Goal: Transaction & Acquisition: Purchase product/service

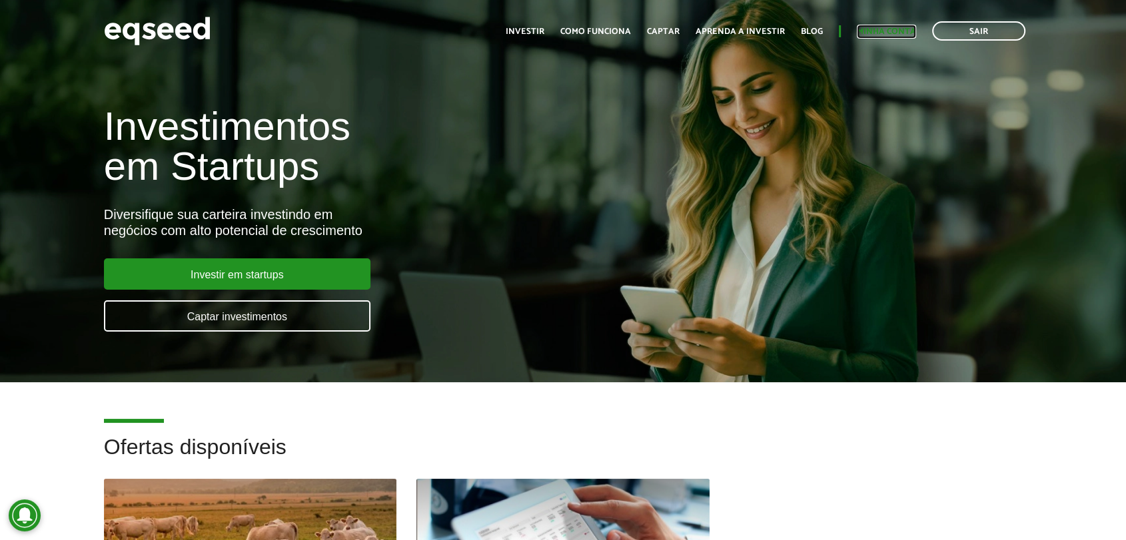
click at [858, 34] on link "Minha conta" at bounding box center [886, 31] width 59 height 9
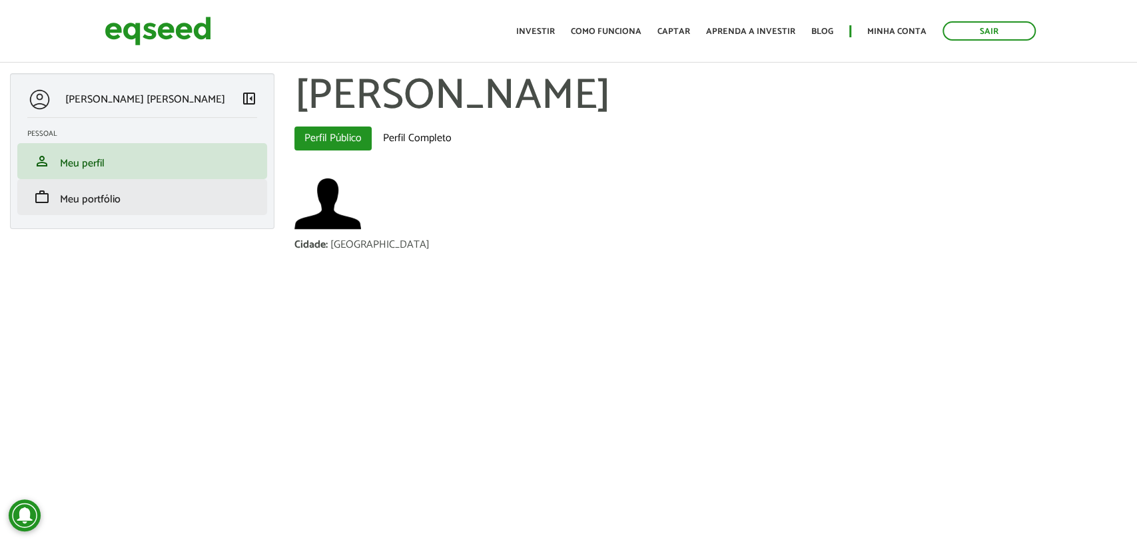
click at [185, 183] on li "work Meu portfólio" at bounding box center [142, 197] width 250 height 36
click at [86, 193] on span "Meu portfólio" at bounding box center [90, 200] width 61 height 18
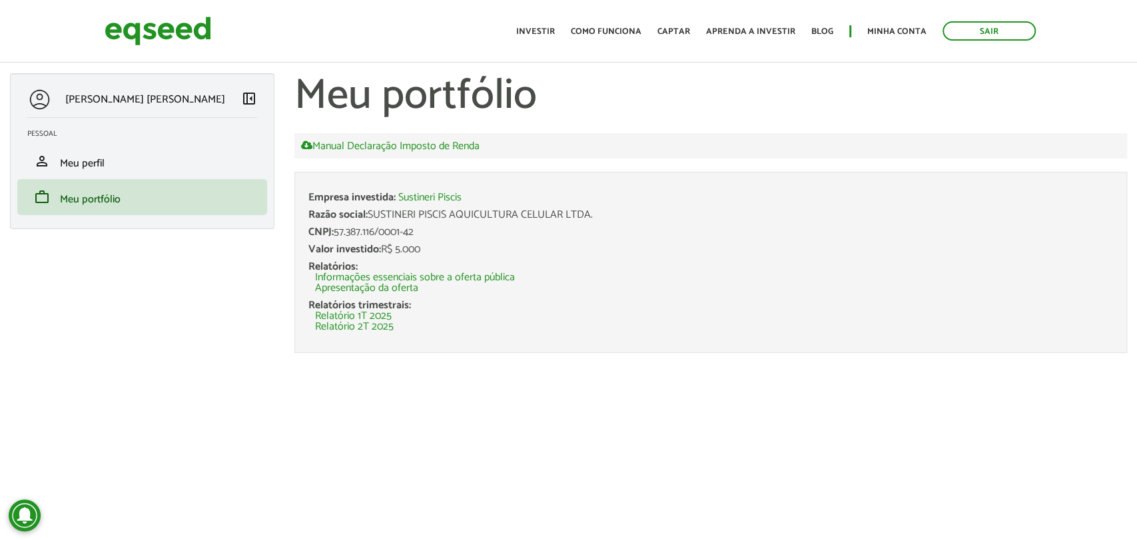
click at [528, 302] on div "Relatórios trimestrais: Relatório 1T 2025 Relatório 2T 2025" at bounding box center [711, 317] width 805 height 32
click at [478, 329] on li "Relatório 2T 2025" at bounding box center [714, 327] width 798 height 11
click at [364, 323] on link "Relatório 2T 2025" at bounding box center [354, 327] width 79 height 11
click at [181, 32] on img at bounding box center [158, 30] width 107 height 35
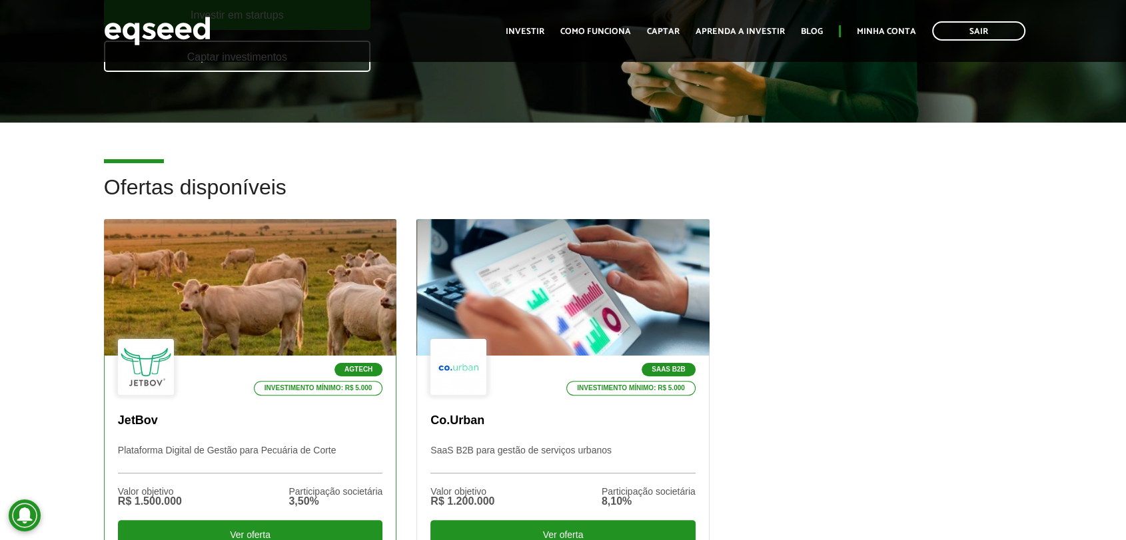
scroll to position [261, 0]
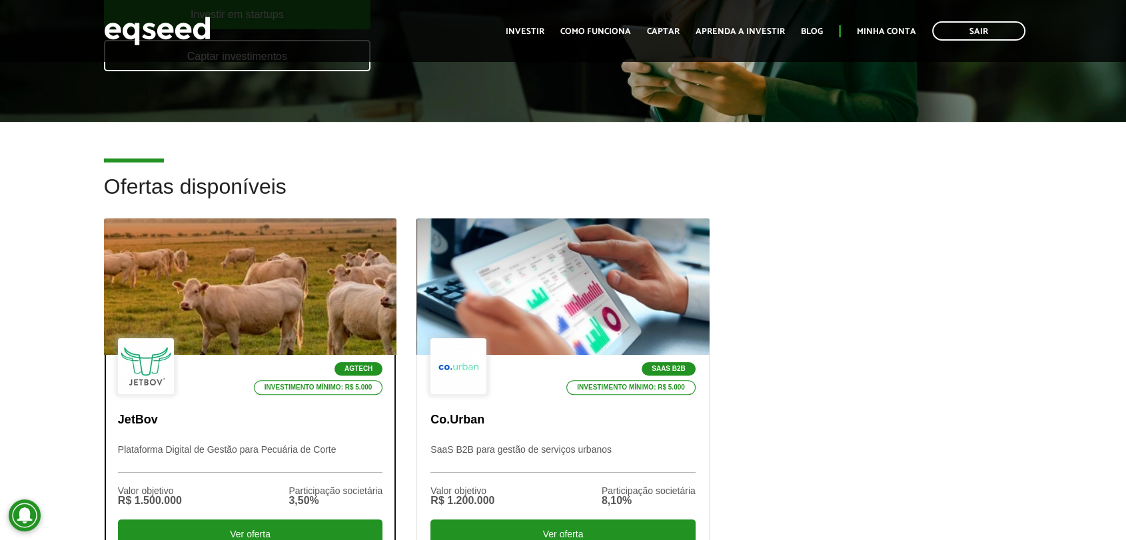
click at [304, 271] on div at bounding box center [250, 287] width 351 height 164
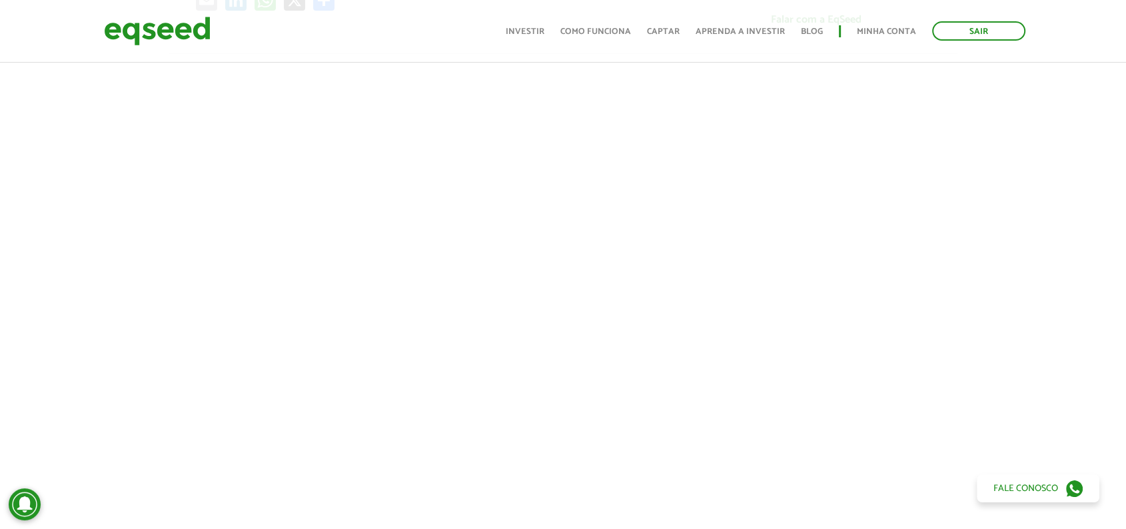
scroll to position [428, 0]
click at [1041, 311] on div at bounding box center [563, 282] width 1126 height 454
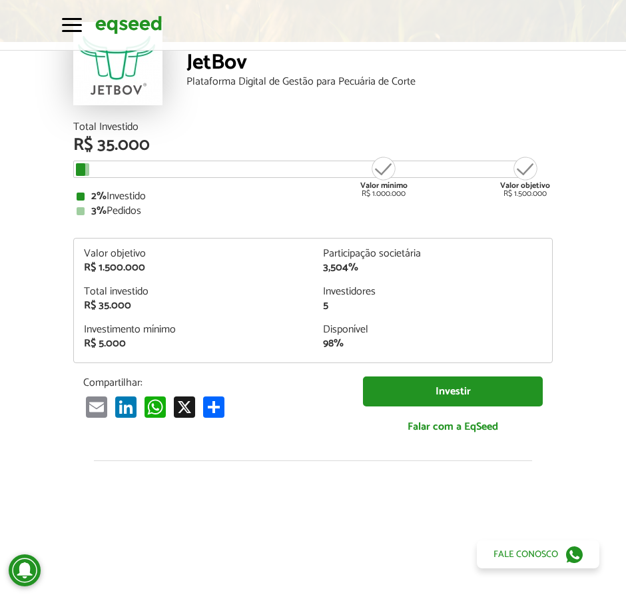
scroll to position [91, 0]
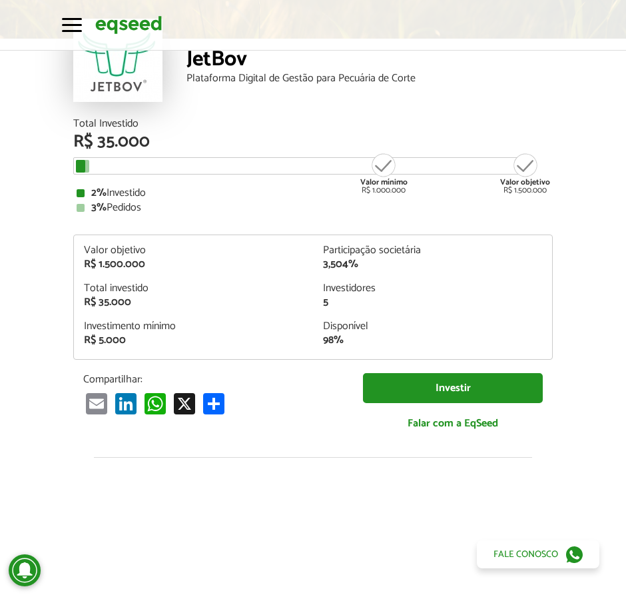
click at [181, 302] on div "R$ 35.000" at bounding box center [193, 302] width 219 height 11
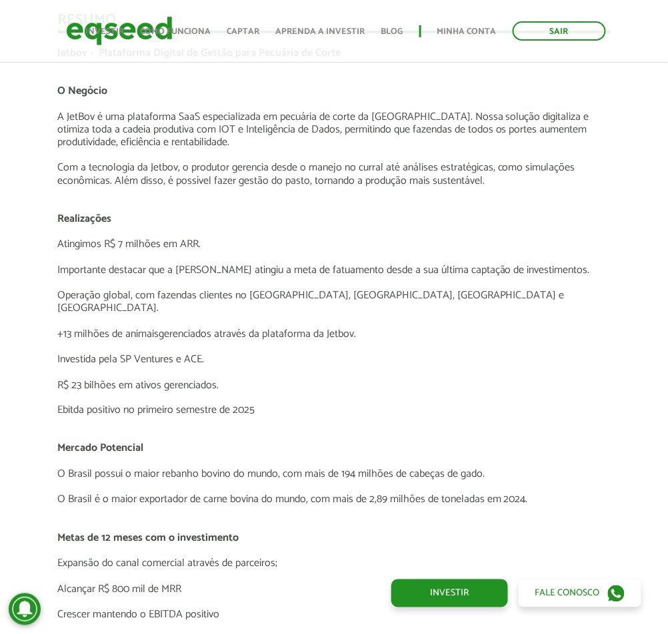
scroll to position [2102, 0]
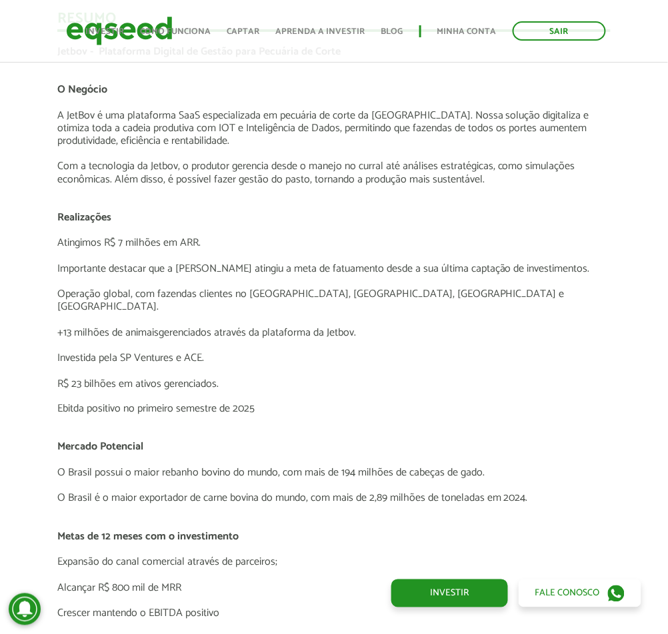
click at [130, 352] on p "Investida pela SP Ventures e ACE." at bounding box center [333, 358] width 553 height 13
drag, startPoint x: 130, startPoint y: 335, endPoint x: 99, endPoint y: 354, distance: 36.8
click at [99, 354] on div "Jetbov - Plataforma Digital de Gestão para Pecuária de Corte O Negócio A JetBov…" at bounding box center [333, 460] width 553 height 831
click at [99, 364] on p at bounding box center [333, 370] width 553 height 13
drag, startPoint x: 99, startPoint y: 354, endPoint x: 165, endPoint y: 366, distance: 67.7
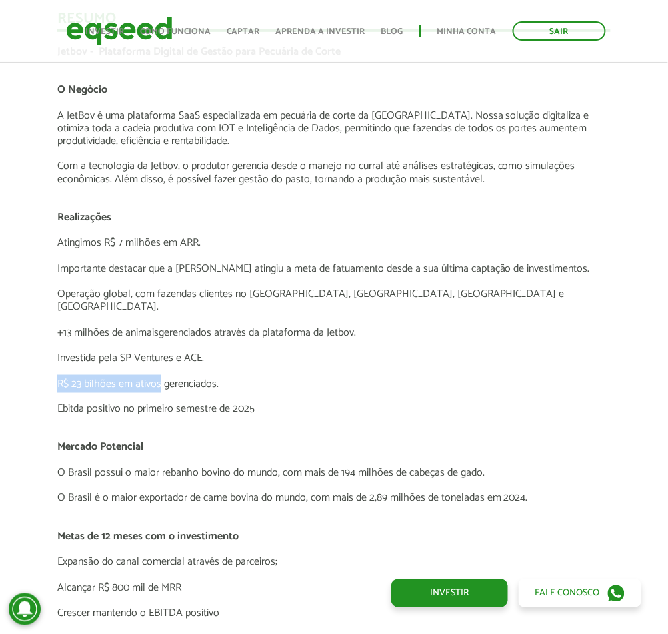
click at [165, 366] on div "Jetbov - Plataforma Digital de Gestão para Pecuária de Corte O Negócio A JetBov…" at bounding box center [333, 460] width 553 height 831
click at [165, 378] on p "R$ 23 bilhões em ativos gerenciados." at bounding box center [333, 384] width 553 height 13
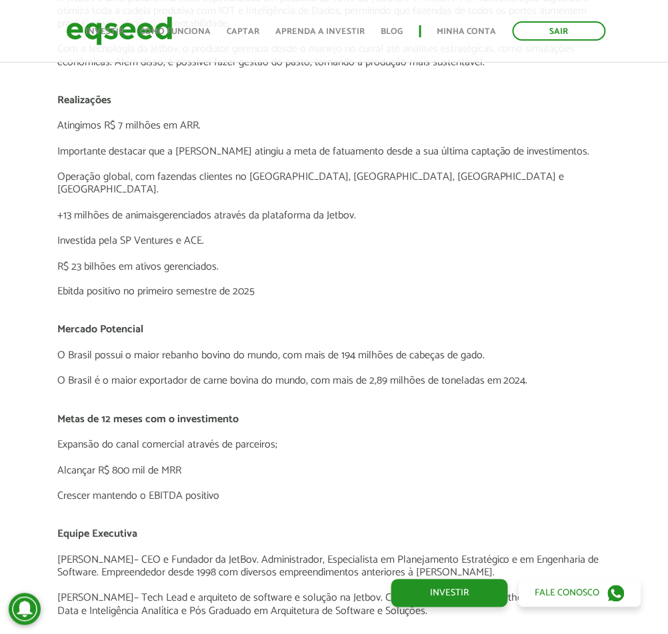
scroll to position [2215, 0]
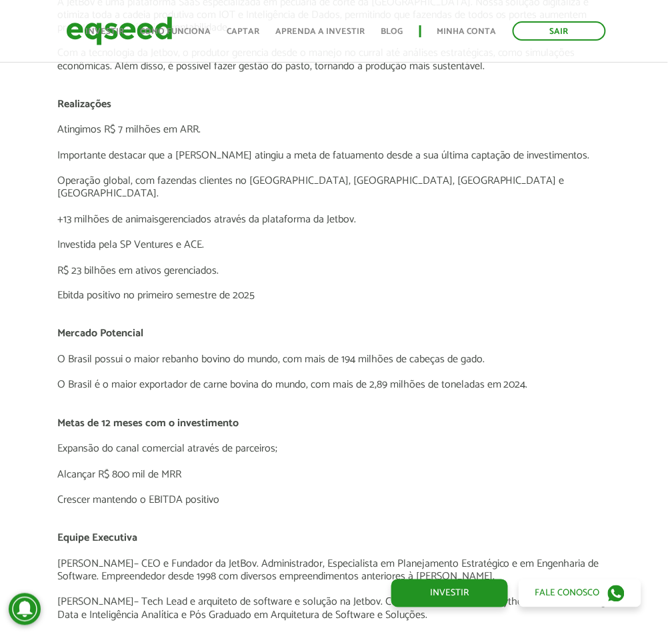
click at [301, 456] on p at bounding box center [333, 462] width 553 height 13
drag, startPoint x: 301, startPoint y: 442, endPoint x: 339, endPoint y: 411, distance: 49.2
click at [339, 411] on div "Jetbov - Plataforma Digital de Gestão para Pecuária de Corte O Negócio A JetBov…" at bounding box center [333, 347] width 553 height 831
click at [339, 430] on p at bounding box center [333, 436] width 553 height 13
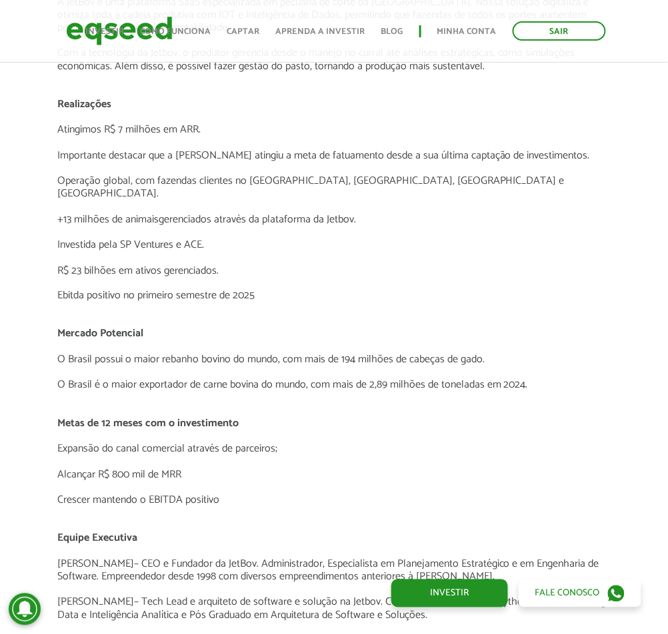
click at [339, 430] on p at bounding box center [333, 436] width 553 height 13
drag, startPoint x: 339, startPoint y: 411, endPoint x: 323, endPoint y: 449, distance: 41.2
click at [323, 449] on div "Jetbov - Plataforma Digital de Gestão para Pecuária de Corte O Negócio A JetBov…" at bounding box center [333, 347] width 553 height 831
click at [323, 456] on p at bounding box center [333, 462] width 553 height 13
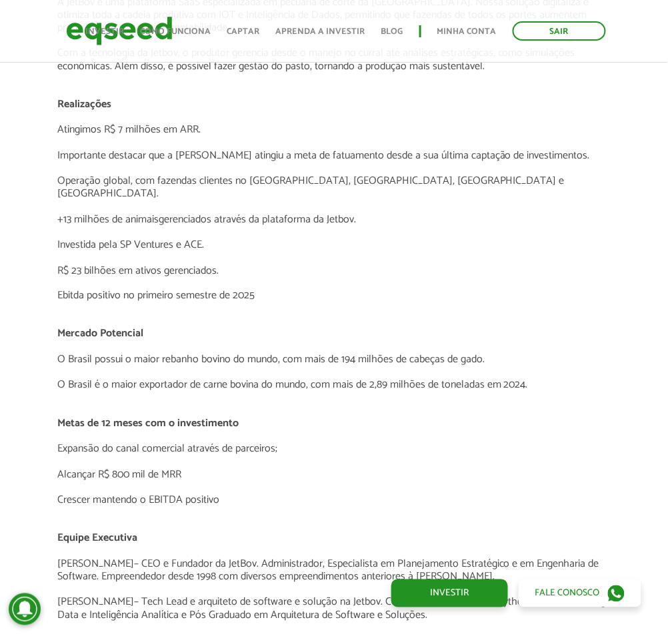
click at [323, 456] on p at bounding box center [333, 462] width 553 height 13
drag, startPoint x: 323, startPoint y: 449, endPoint x: 354, endPoint y: 469, distance: 37.2
click at [354, 469] on div "Jetbov - Plataforma Digital de Gestão para Pecuária de Corte O Negócio A JetBov…" at bounding box center [333, 347] width 553 height 831
click at [354, 482] on p at bounding box center [333, 488] width 553 height 13
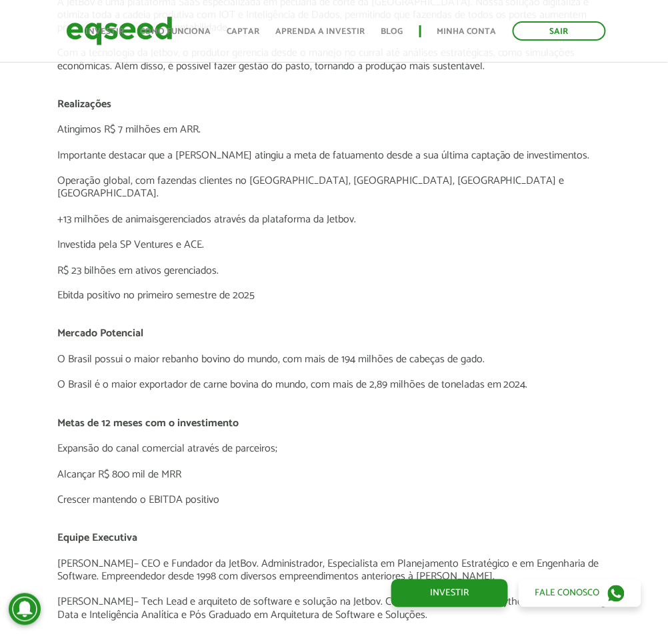
click at [354, 482] on p at bounding box center [333, 488] width 553 height 13
click at [438, 392] on p at bounding box center [333, 398] width 553 height 13
drag, startPoint x: 438, startPoint y: 376, endPoint x: 429, endPoint y: 308, distance: 68.5
click at [429, 308] on div "Jetbov - Plataforma Digital de Gestão para Pecuária de Corte O Negócio A JetBov…" at bounding box center [333, 347] width 553 height 831
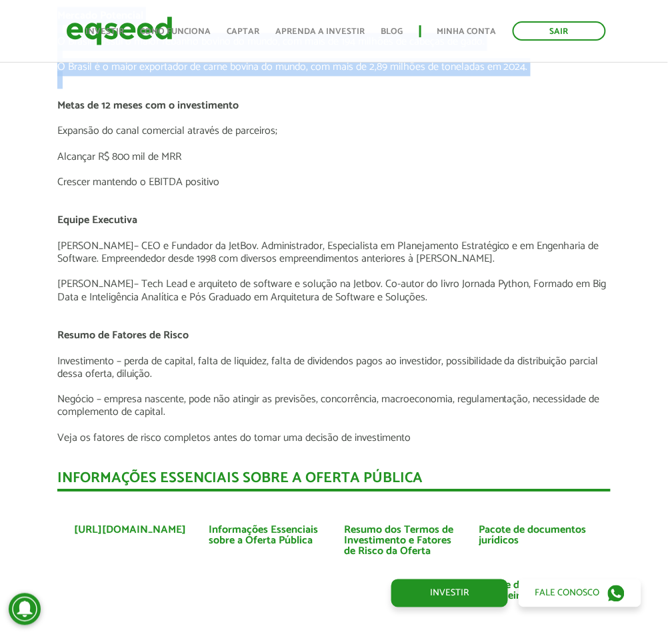
scroll to position [2535, 0]
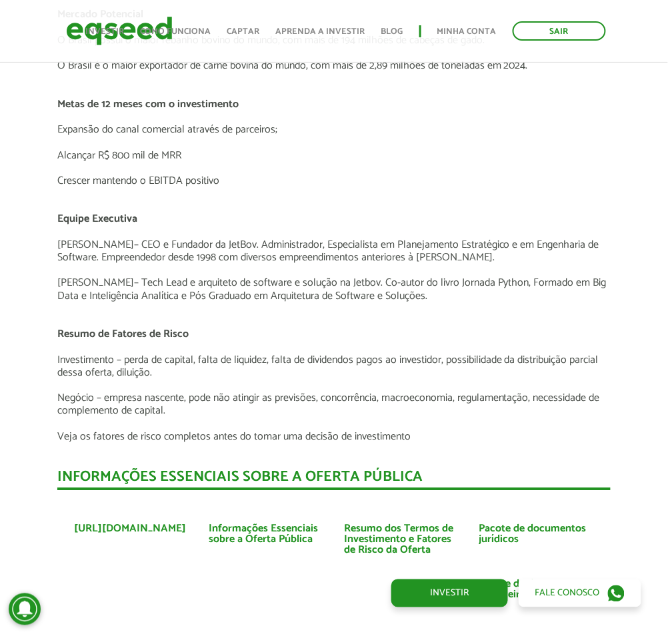
click at [429, 315] on p at bounding box center [333, 321] width 553 height 13
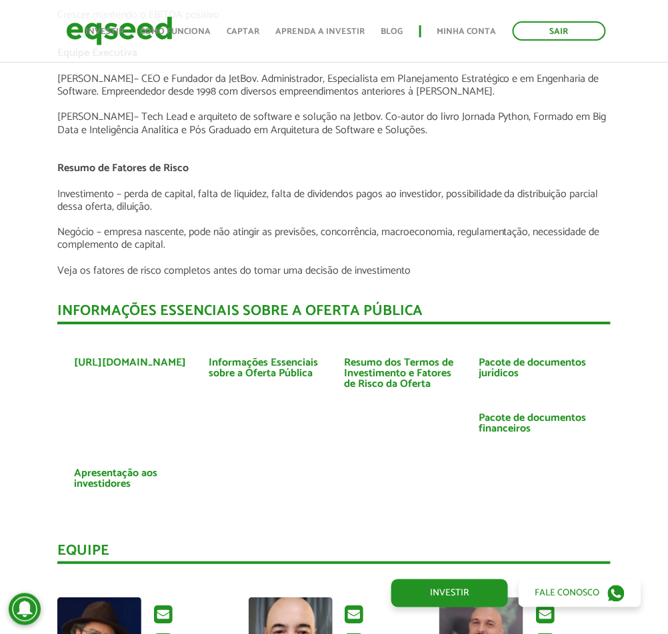
scroll to position [2703, 0]
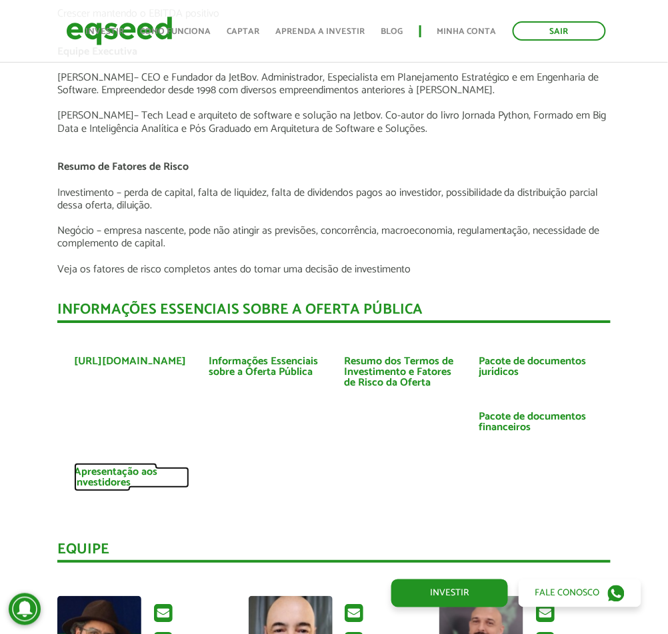
click at [129, 467] on link "Apresentação aos investidores" at bounding box center [131, 477] width 115 height 21
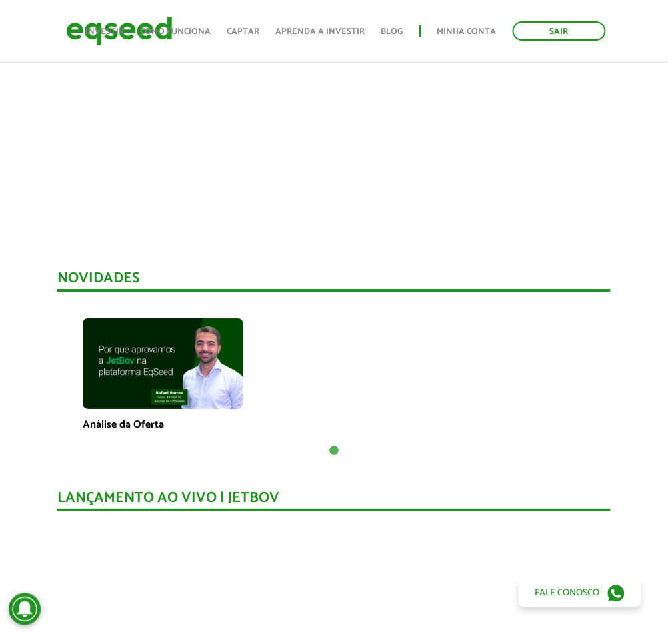
scroll to position [0, 0]
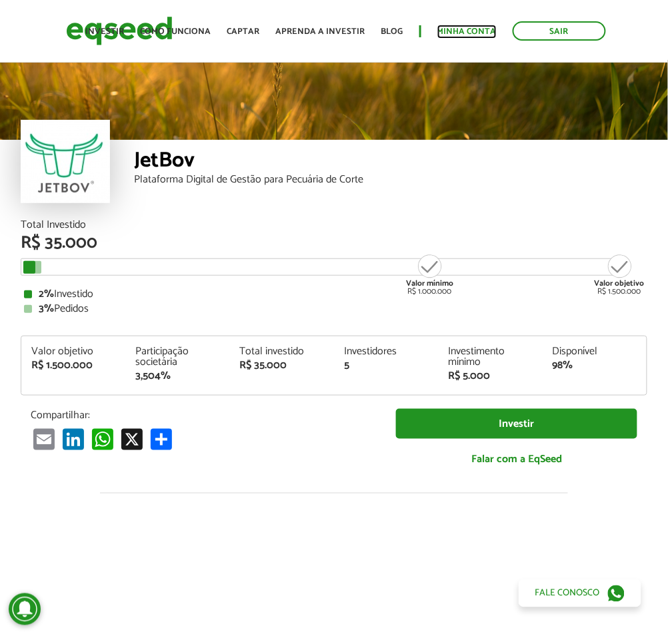
click at [473, 33] on link "Minha conta" at bounding box center [466, 31] width 59 height 9
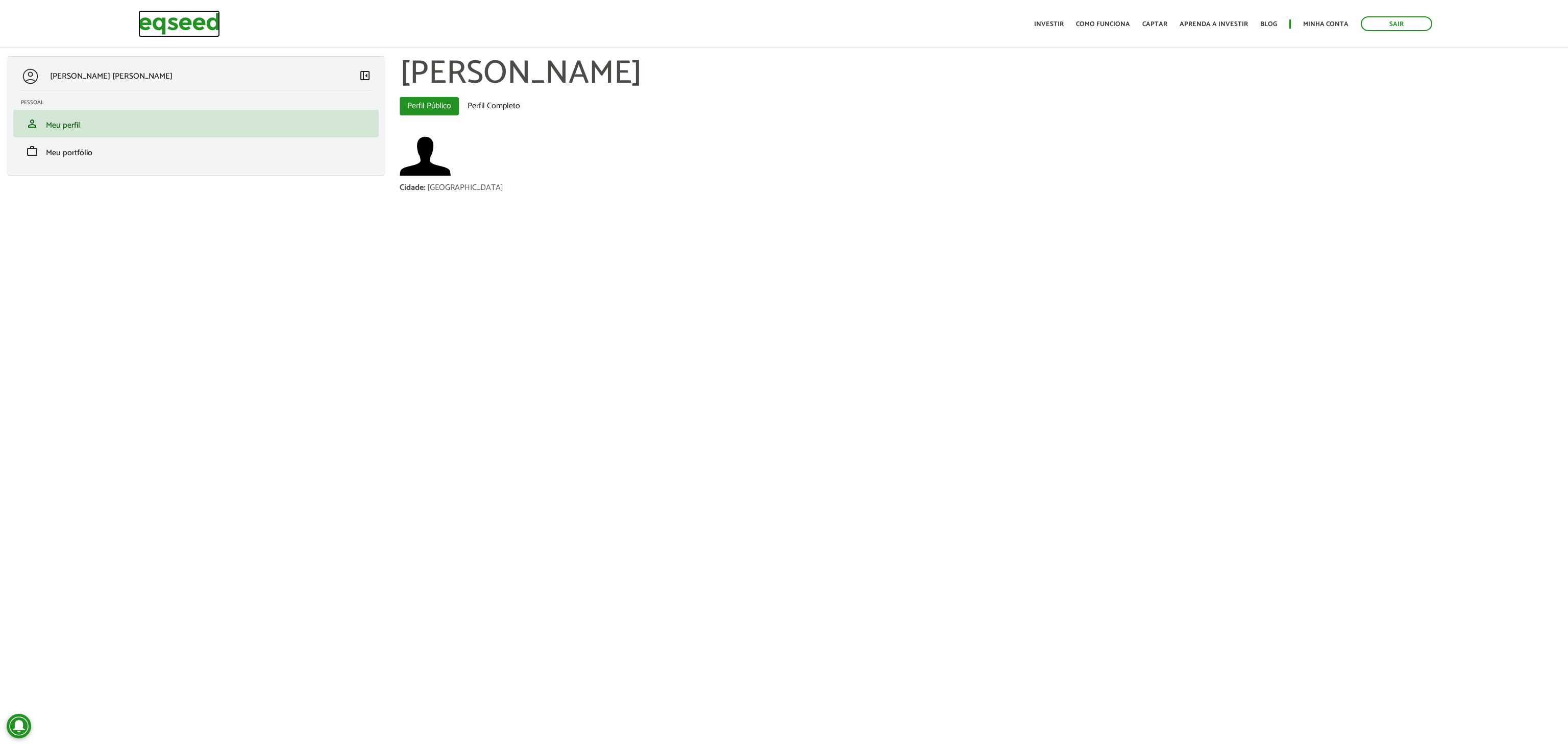
click at [180, 13] on img at bounding box center [179, 23] width 82 height 27
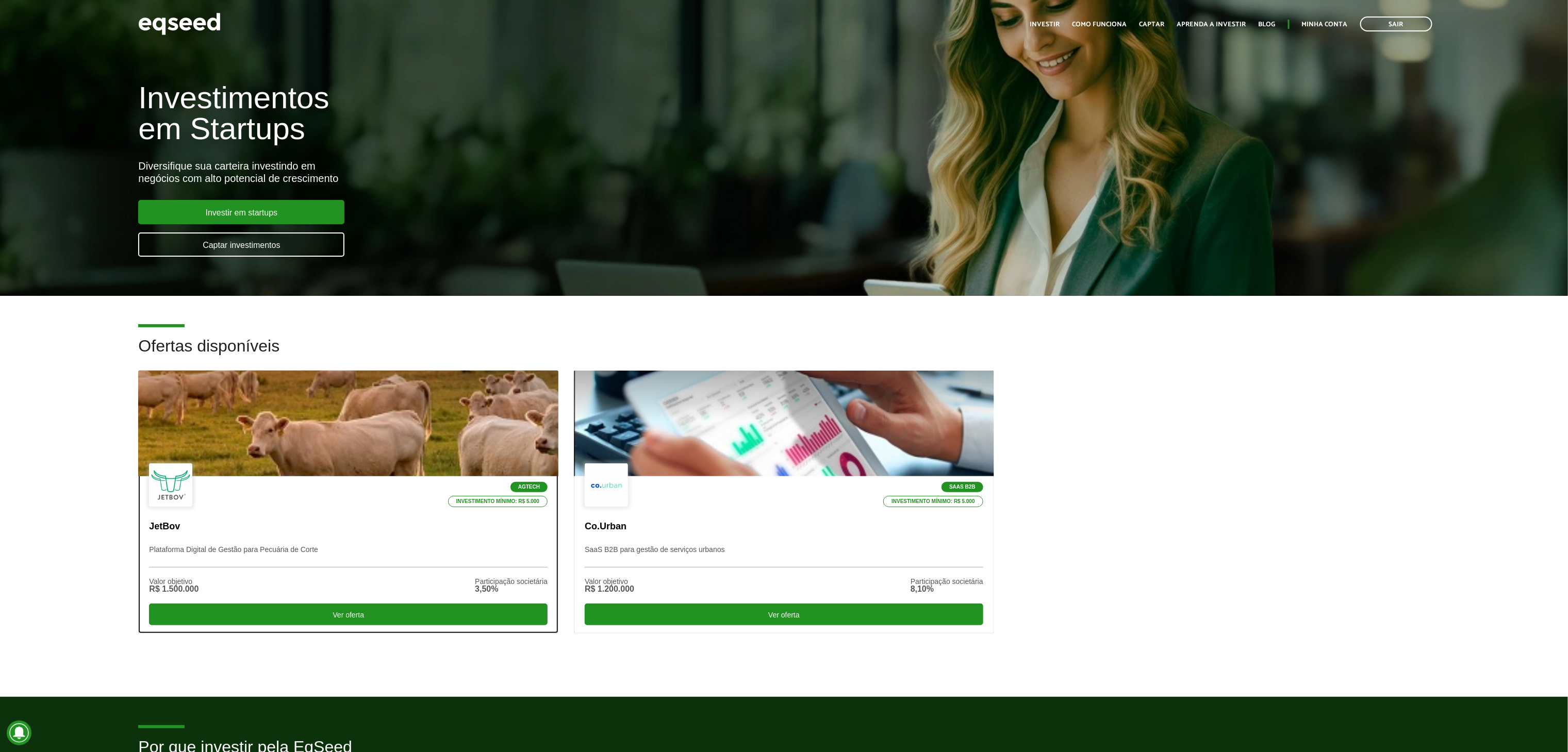
click at [253, 485] on div "Agtech Investimento mínimo: R$ 5.000" at bounding box center [348, 486] width 399 height 45
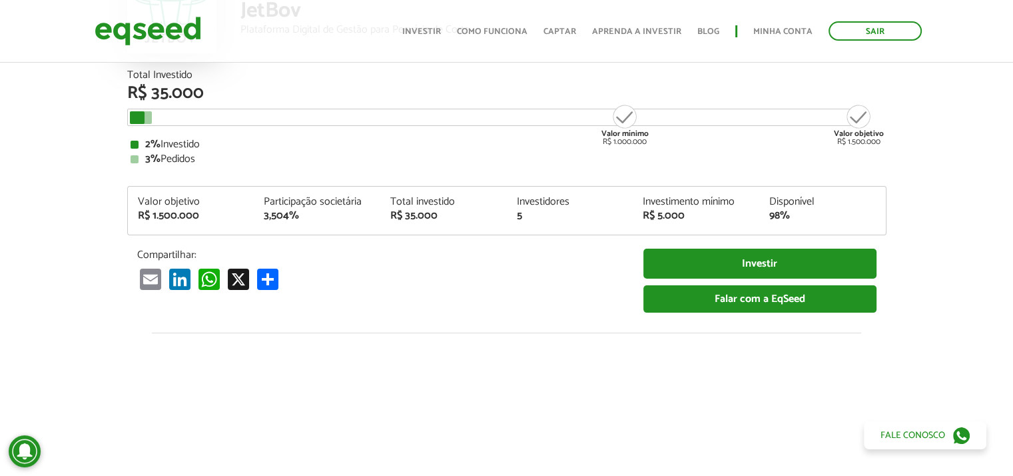
scroll to position [147, 0]
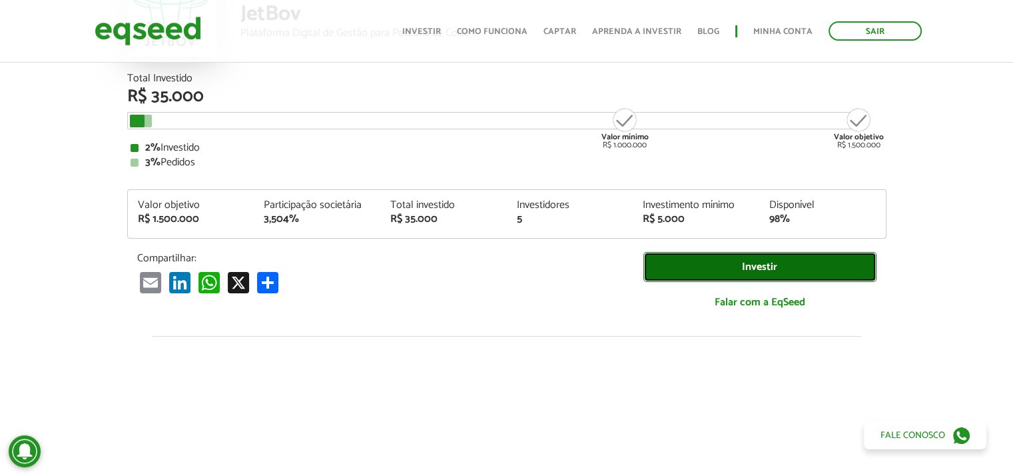
click at [808, 270] on link "Investir" at bounding box center [760, 267] width 233 height 30
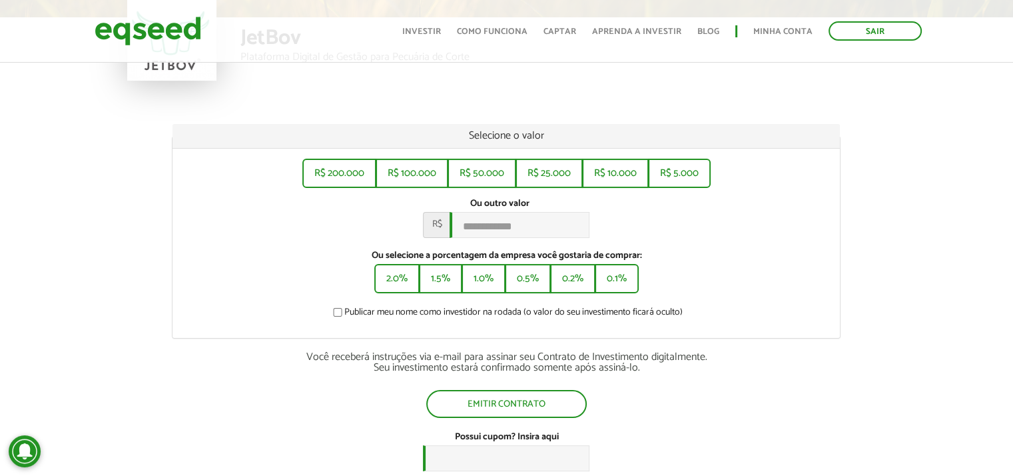
scroll to position [125, 0]
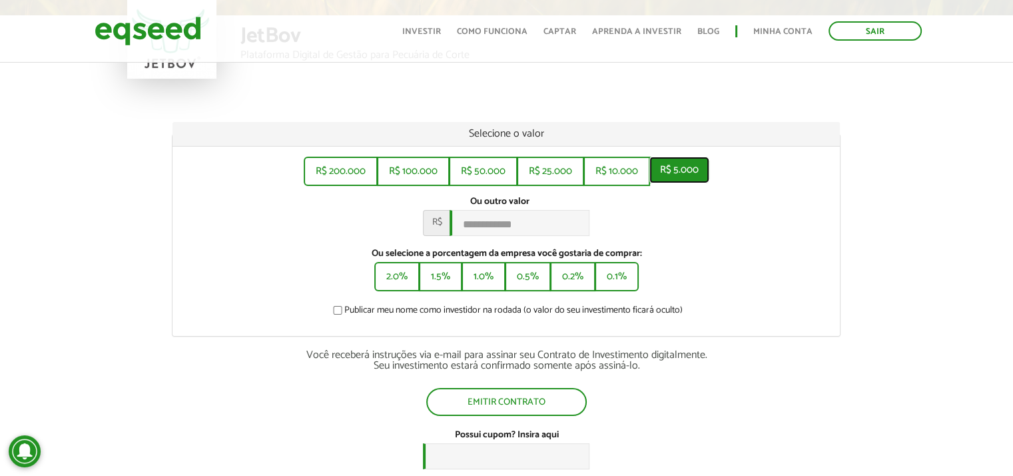
click at [685, 171] on button "R$ 5.000" at bounding box center [680, 170] width 60 height 27
click at [602, 289] on button "0.1%" at bounding box center [616, 275] width 41 height 27
click at [698, 259] on label "Ou selecione a porcentagem da empresa você gostaria de comprar:" at bounding box center [507, 253] width 648 height 9
click at [634, 316] on label "Publicar meu nome como investidor na rodada (o valor do seu investimento ficará…" at bounding box center [506, 312] width 352 height 13
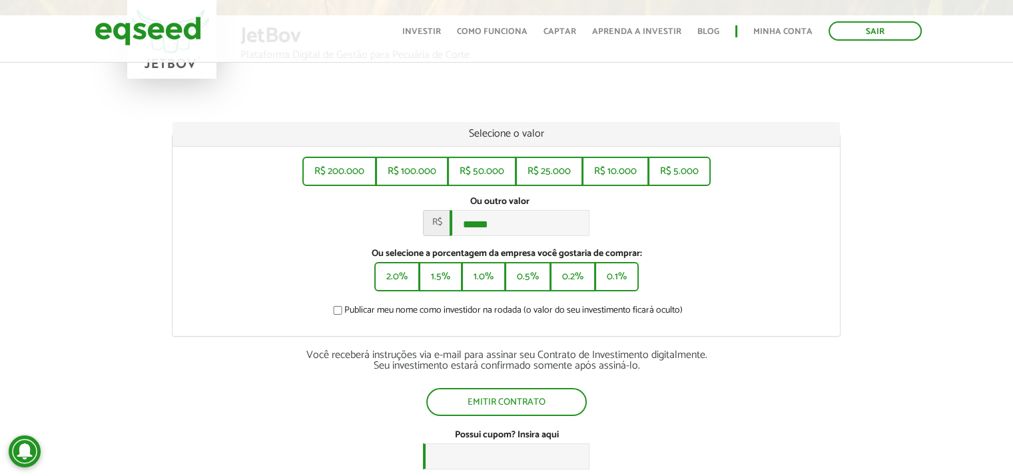
click at [708, 316] on div "Publicar meu nome como investidor na rodada (o valor do seu investimento ficará…" at bounding box center [507, 312] width 648 height 15
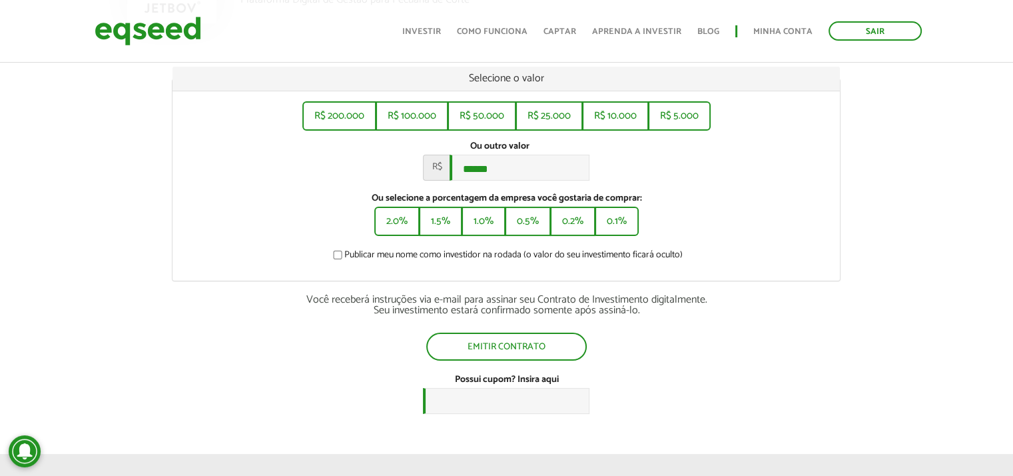
scroll to position [181, 0]
click at [500, 403] on input "Possui cupom? Insira aqui" at bounding box center [506, 400] width 167 height 26
click at [593, 366] on div "Selecione o valor R$ 200.000 R$ 100.000 R$ 50.000 R$ 25.000 R$ 10.000 R$ 5.000 …" at bounding box center [506, 239] width 669 height 347
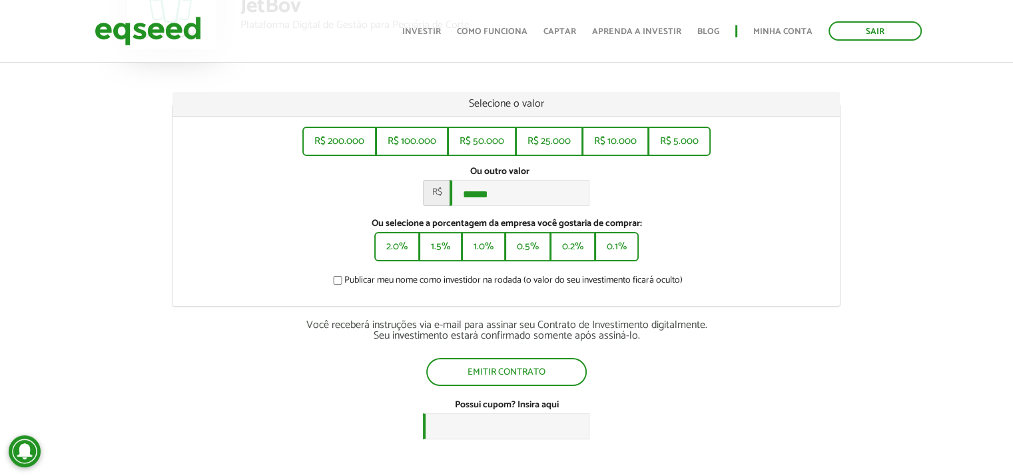
scroll to position [155, 0]
click at [673, 144] on button "R$ 5.000" at bounding box center [680, 140] width 60 height 27
click at [658, 206] on div "Ou outro valor * R$ *****" at bounding box center [507, 186] width 648 height 40
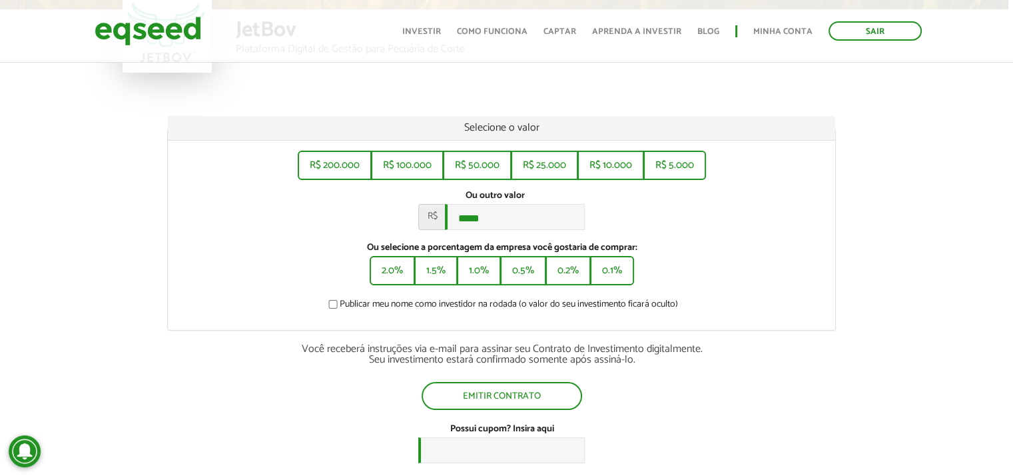
scroll to position [131, 0]
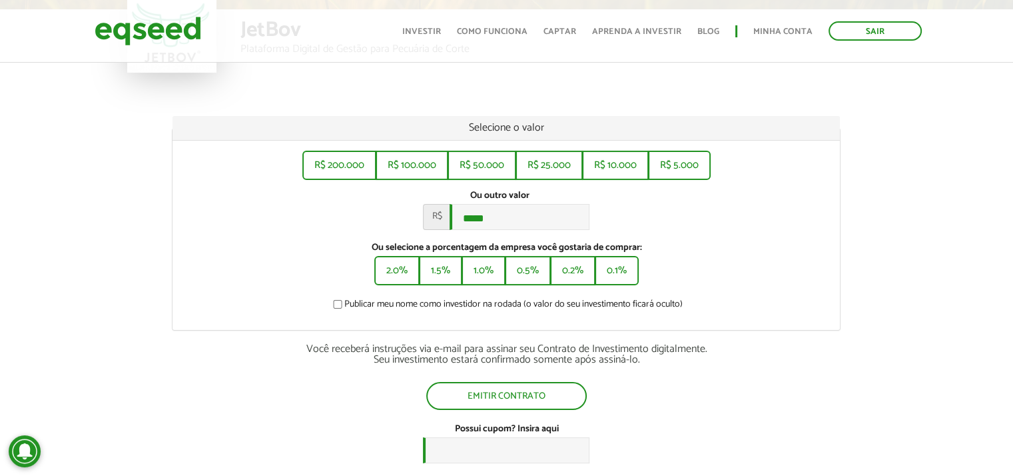
click at [658, 208] on div "Ou outro valor * R$ *****" at bounding box center [507, 210] width 648 height 40
click at [627, 282] on button "0.1%" at bounding box center [616, 269] width 41 height 27
type input "******"
click at [680, 246] on div "R$ 200.000 R$ 100.000 R$ 50.000 R$ 25.000 R$ 10.000 R$ 5.000 Ou outro valor * R…" at bounding box center [507, 235] width 668 height 189
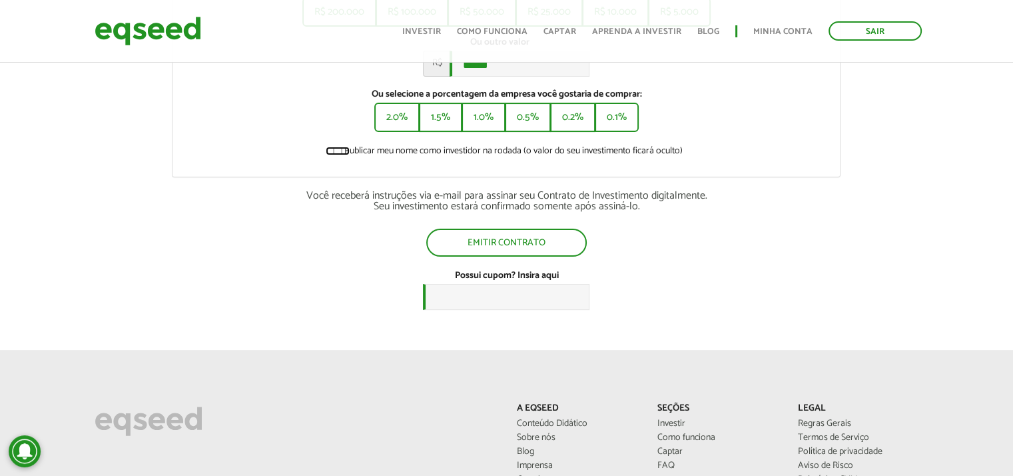
scroll to position [295, 0]
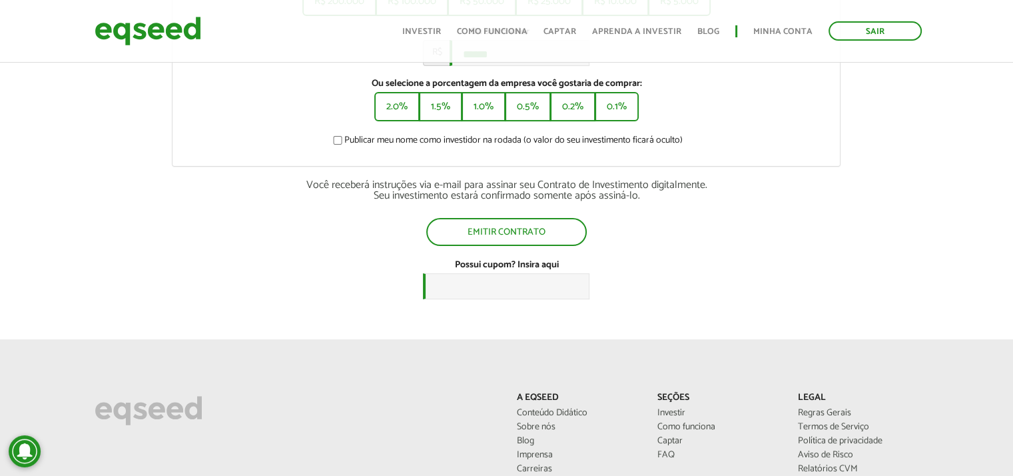
click at [369, 147] on label "Publicar meu nome como investidor na rodada (o valor do seu investimento ficará…" at bounding box center [506, 142] width 352 height 13
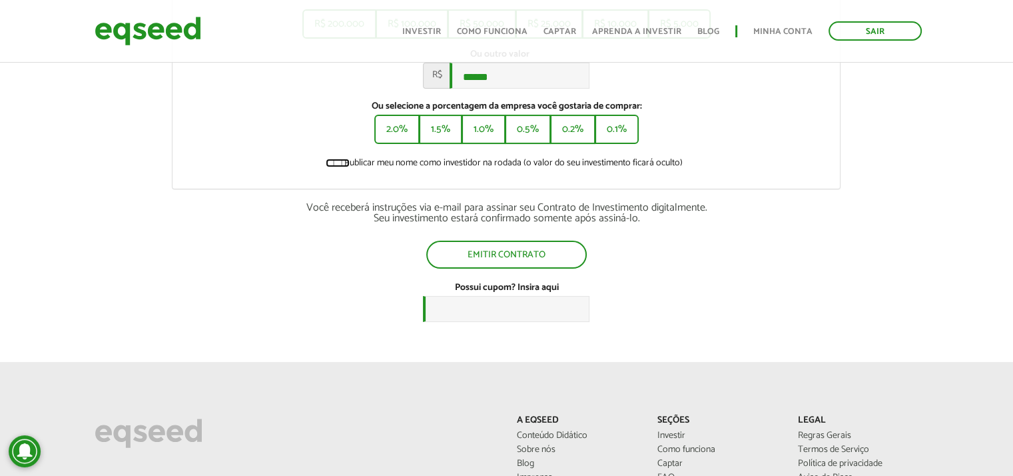
scroll to position [272, 0]
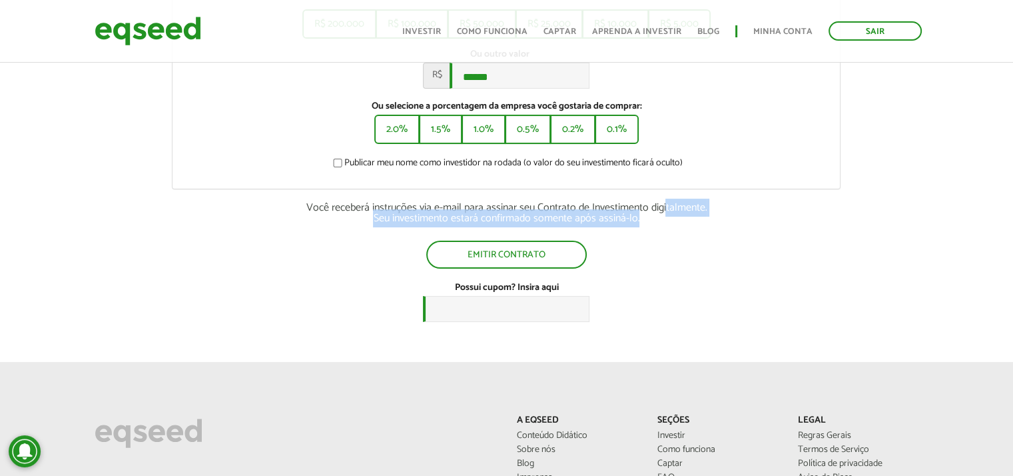
drag, startPoint x: 656, startPoint y: 225, endPoint x: 666, endPoint y: 216, distance: 13.7
click at [666, 216] on div "Você receberá instruções via e-mail para assinar seu Contrato de Investimento d…" at bounding box center [506, 213] width 669 height 21
drag, startPoint x: 649, startPoint y: 227, endPoint x: 656, endPoint y: 216, distance: 13.5
click at [656, 216] on div "Você receberá instruções via e-mail para assinar seu Contrato de Investimento d…" at bounding box center [506, 213] width 669 height 21
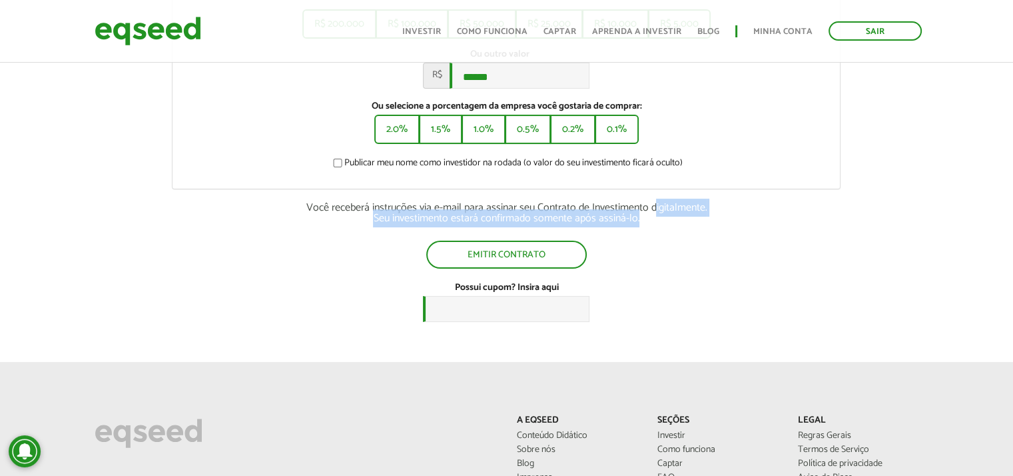
click at [656, 216] on div "Você receberá instruções via e-mail para assinar seu Contrato de Investimento d…" at bounding box center [506, 213] width 669 height 21
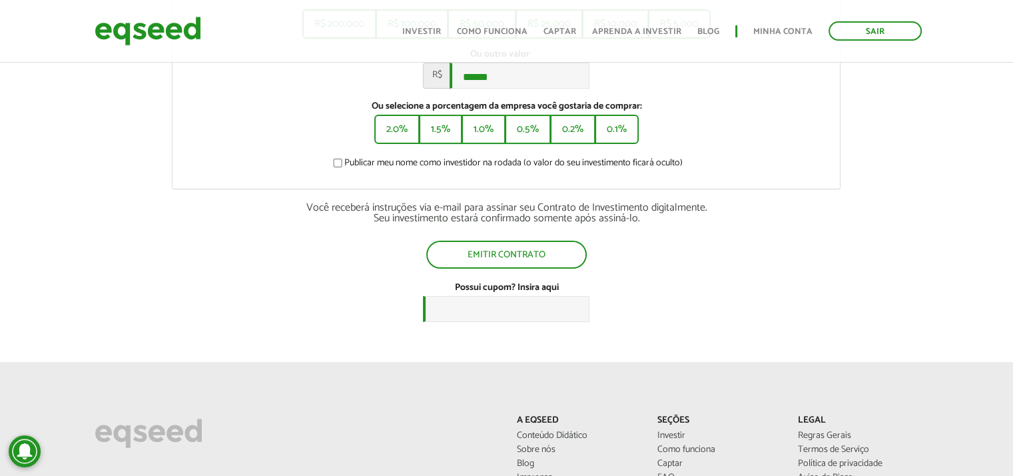
click at [656, 221] on div "Você receberá instruções via e-mail para assinar seu Contrato de Investimento d…" at bounding box center [506, 213] width 669 height 21
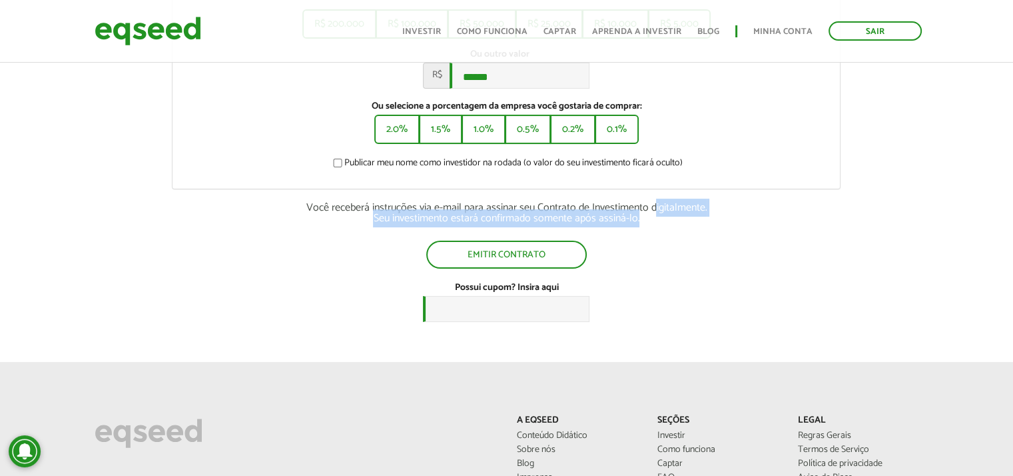
click at [656, 221] on div "Você receberá instruções via e-mail para assinar seu Contrato de Investimento d…" at bounding box center [506, 213] width 669 height 21
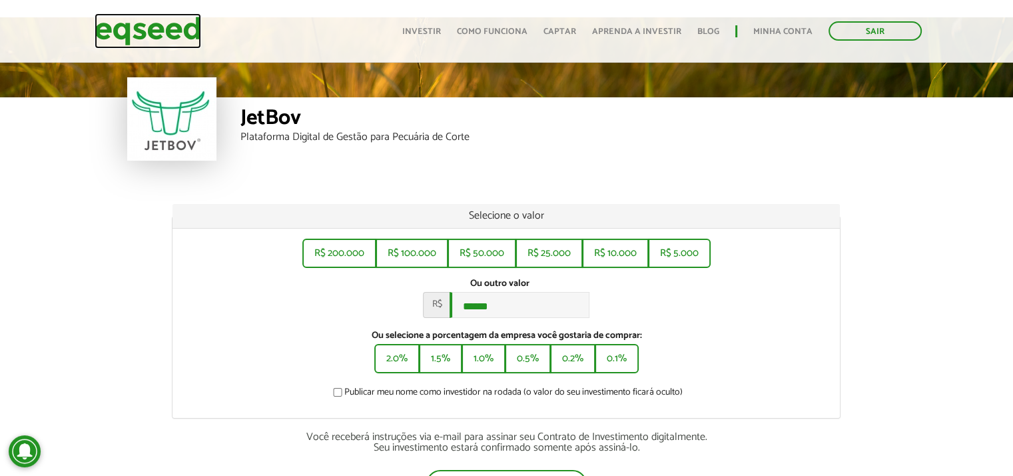
scroll to position [44, 0]
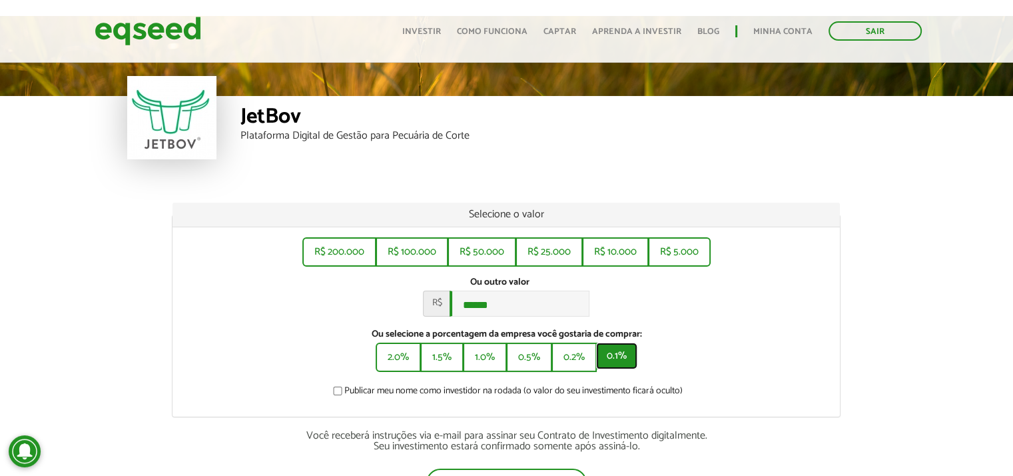
click at [610, 356] on button "0.1%" at bounding box center [616, 355] width 41 height 27
click at [528, 300] on input "******" at bounding box center [520, 304] width 140 height 26
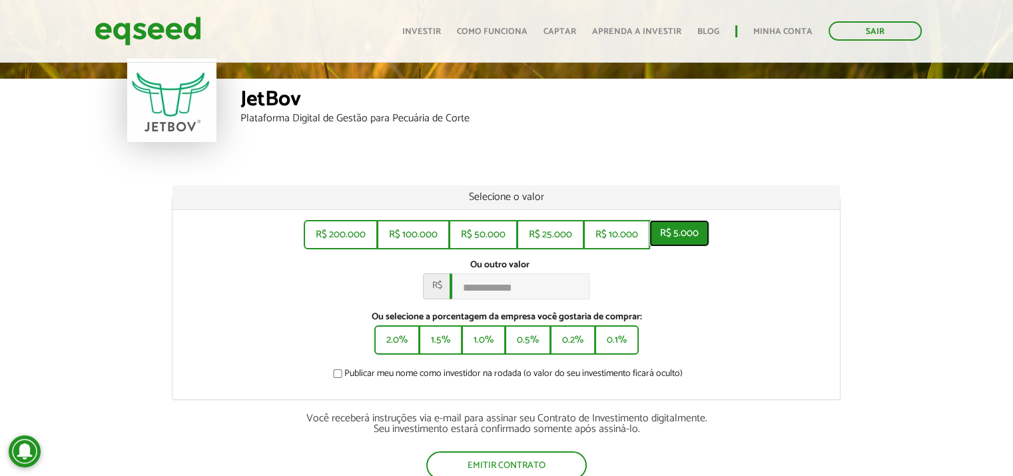
click at [677, 247] on div "R$ 200.000 R$ 100.000 R$ 50.000 R$ 25.000 R$ 10.000 R$ 5.000" at bounding box center [507, 234] width 406 height 29
click at [668, 230] on button "R$ 5.000" at bounding box center [680, 233] width 60 height 27
type input "*****"
click at [773, 30] on link "Minha conta" at bounding box center [783, 31] width 59 height 9
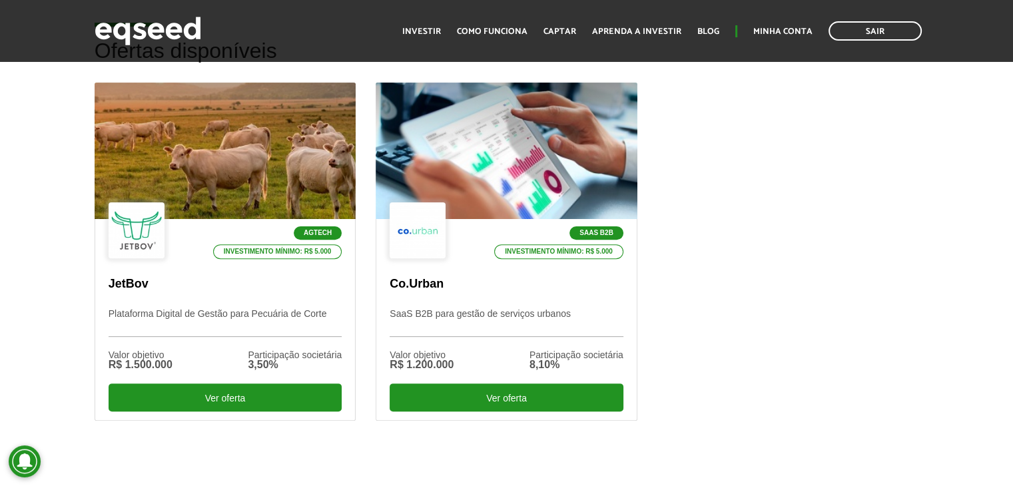
scroll to position [396, 0]
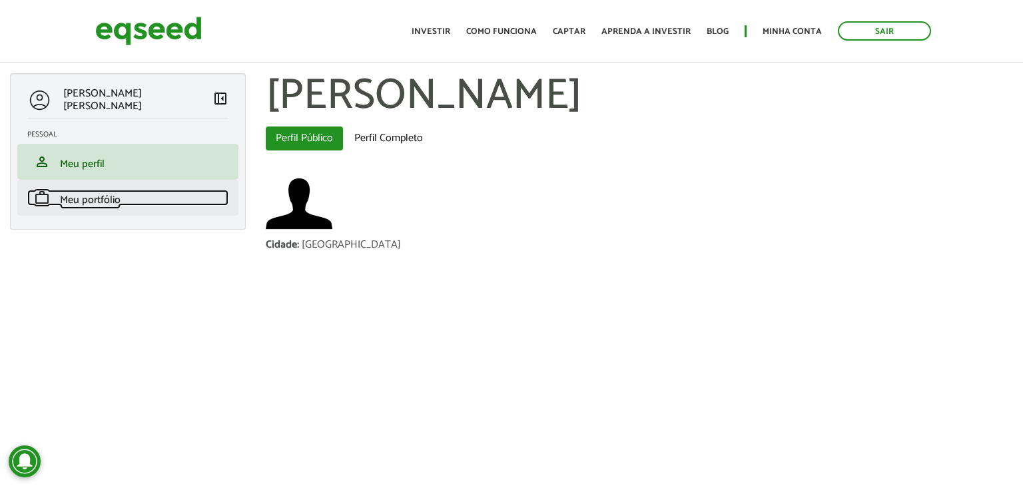
click at [99, 193] on span "Meu portfólio" at bounding box center [90, 200] width 61 height 18
